Goal: Use online tool/utility: Utilize a website feature to perform a specific function

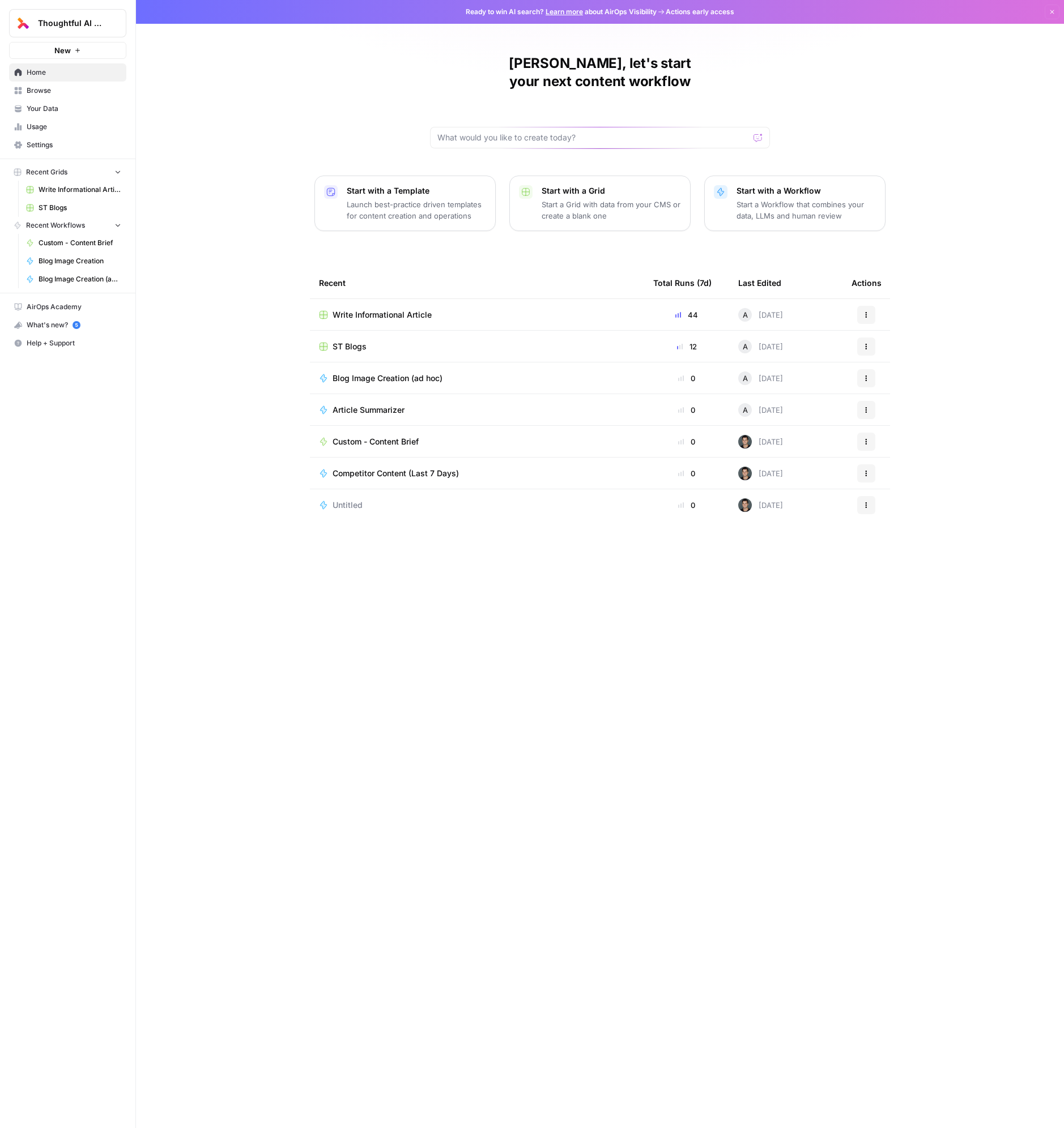
click at [404, 373] on span "Blog Image Creation (ad hoc)" at bounding box center [387, 378] width 110 height 11
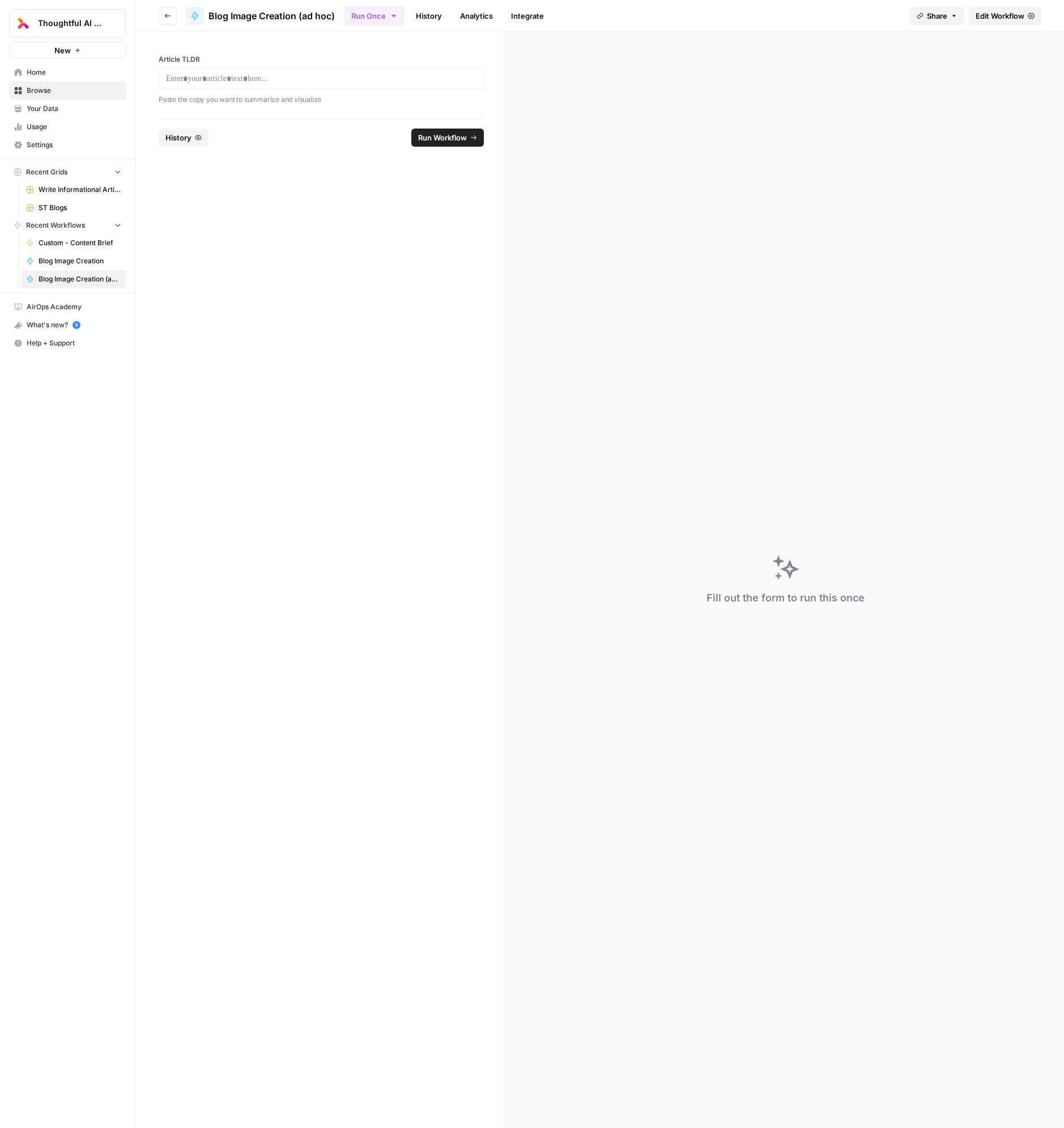
click at [283, 86] on div at bounding box center [321, 78] width 325 height 22
click at [276, 85] on div at bounding box center [321, 78] width 325 height 22
click at [241, 81] on p at bounding box center [321, 78] width 310 height 11
click at [460, 130] on button "Run Workflow" at bounding box center [448, 137] width 72 height 18
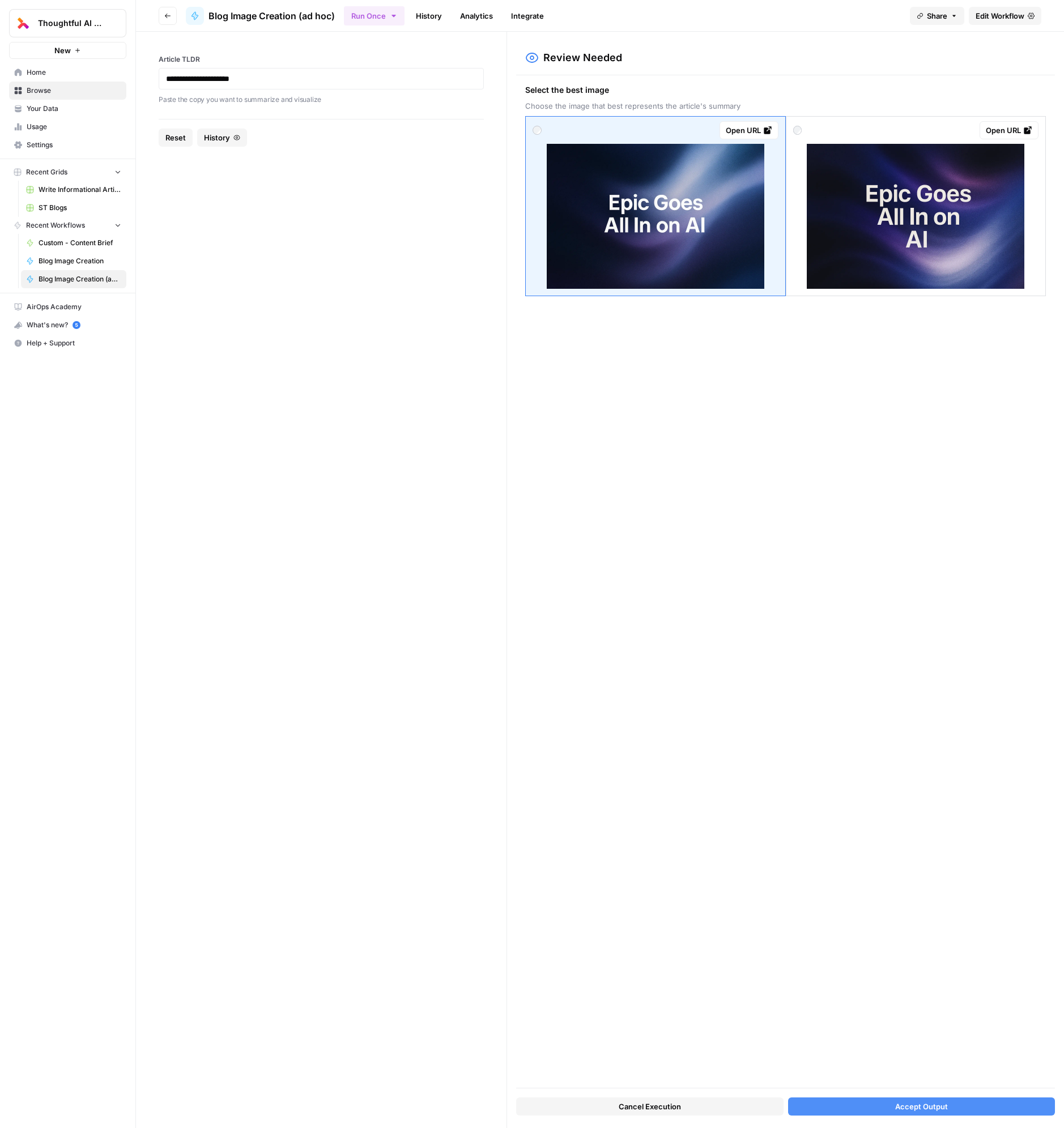
click at [701, 233] on img at bounding box center [656, 216] width 217 height 145
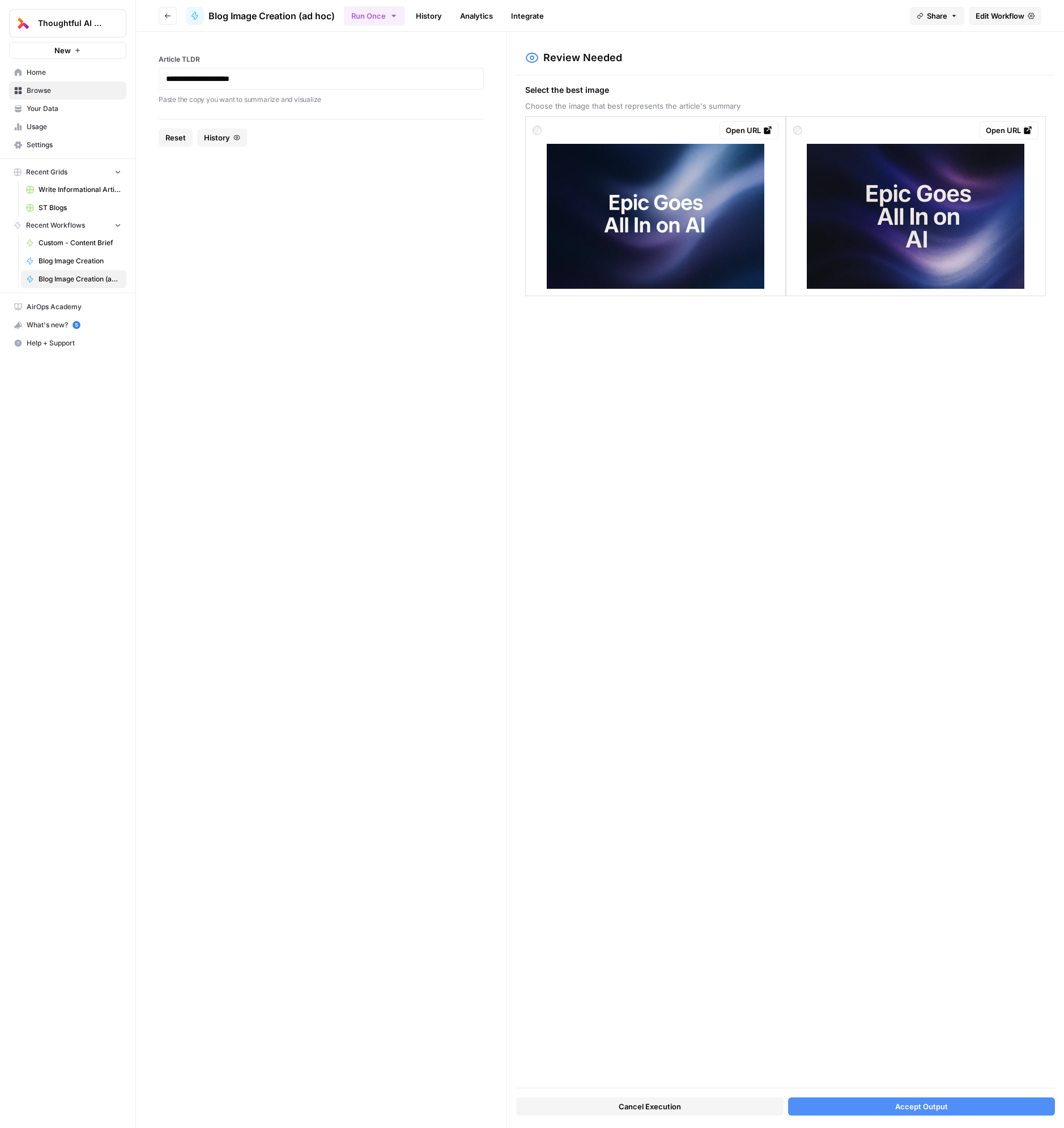
click at [703, 169] on img at bounding box center [656, 216] width 217 height 145
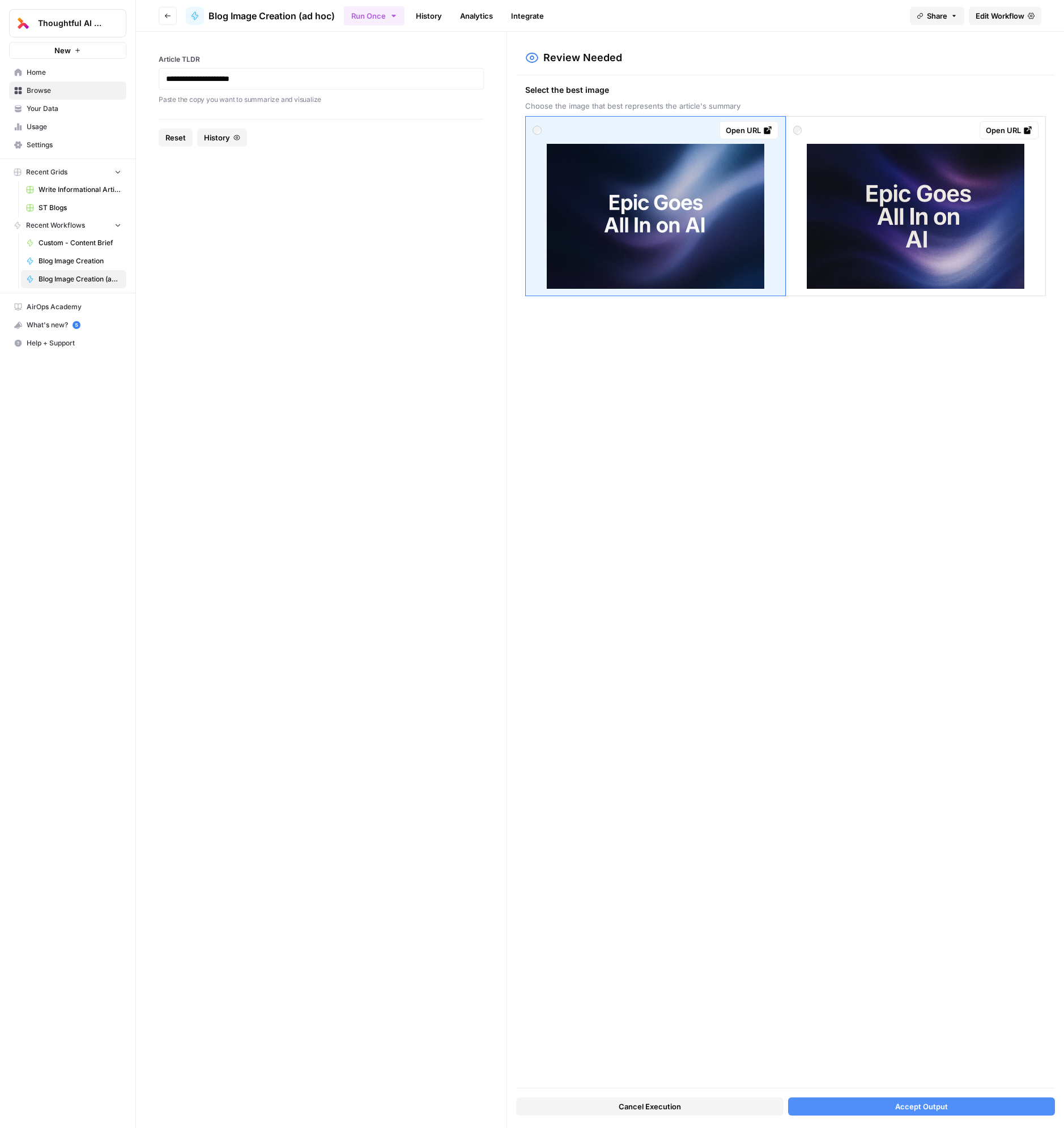
click at [744, 131] on div "Open URL" at bounding box center [748, 130] width 46 height 11
